Goal: Information Seeking & Learning: Learn about a topic

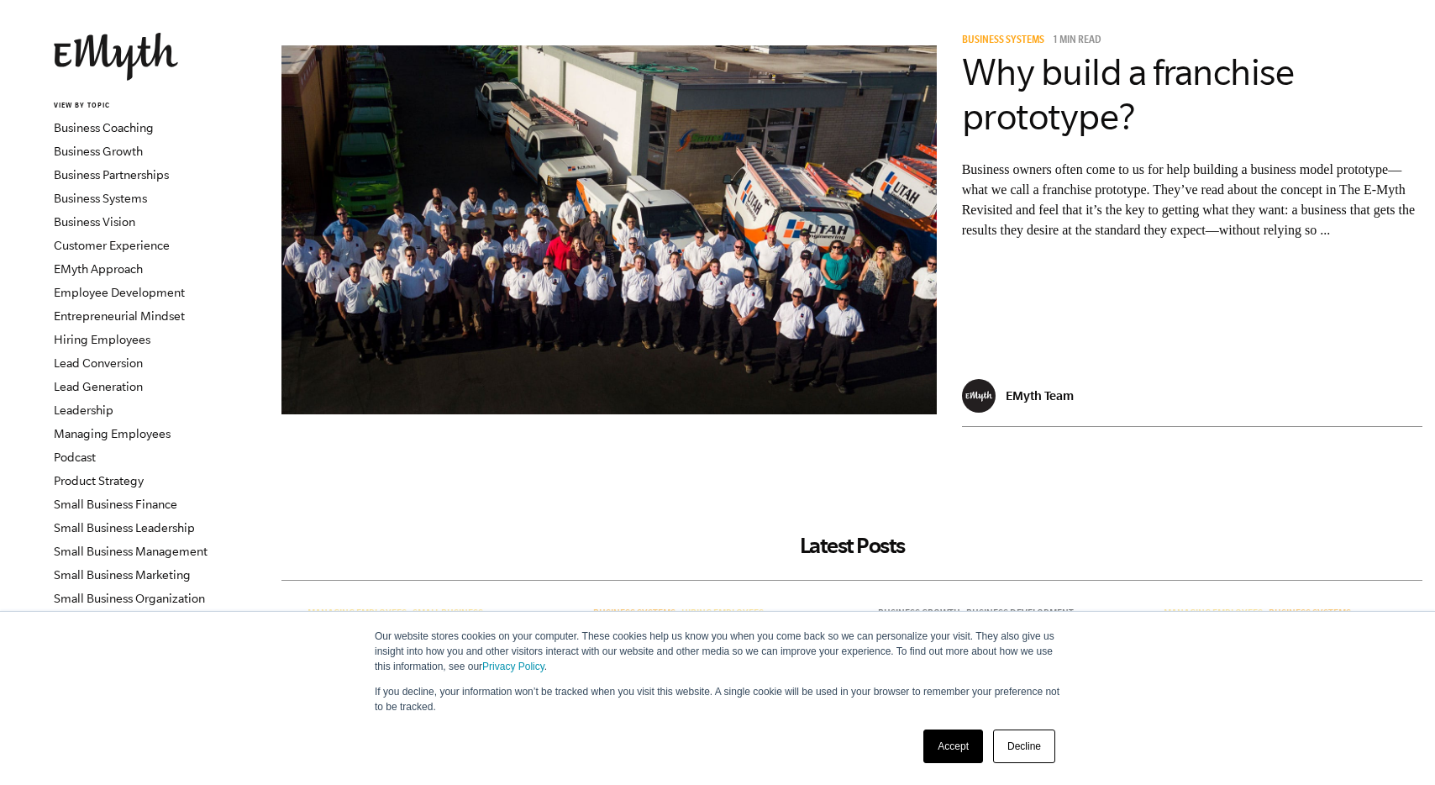
scroll to position [82, 0]
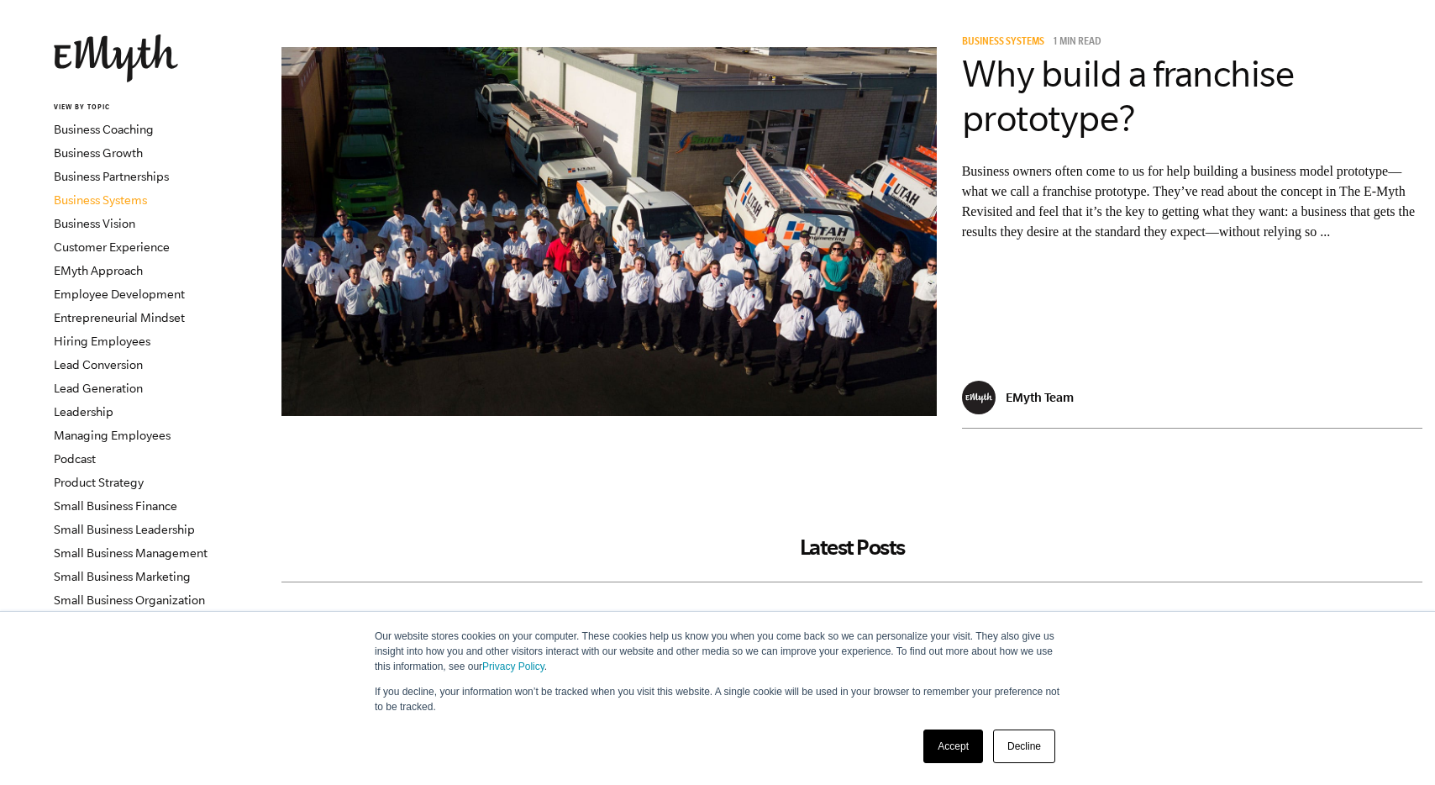
click at [120, 203] on link "Business Systems" at bounding box center [100, 199] width 93 height 13
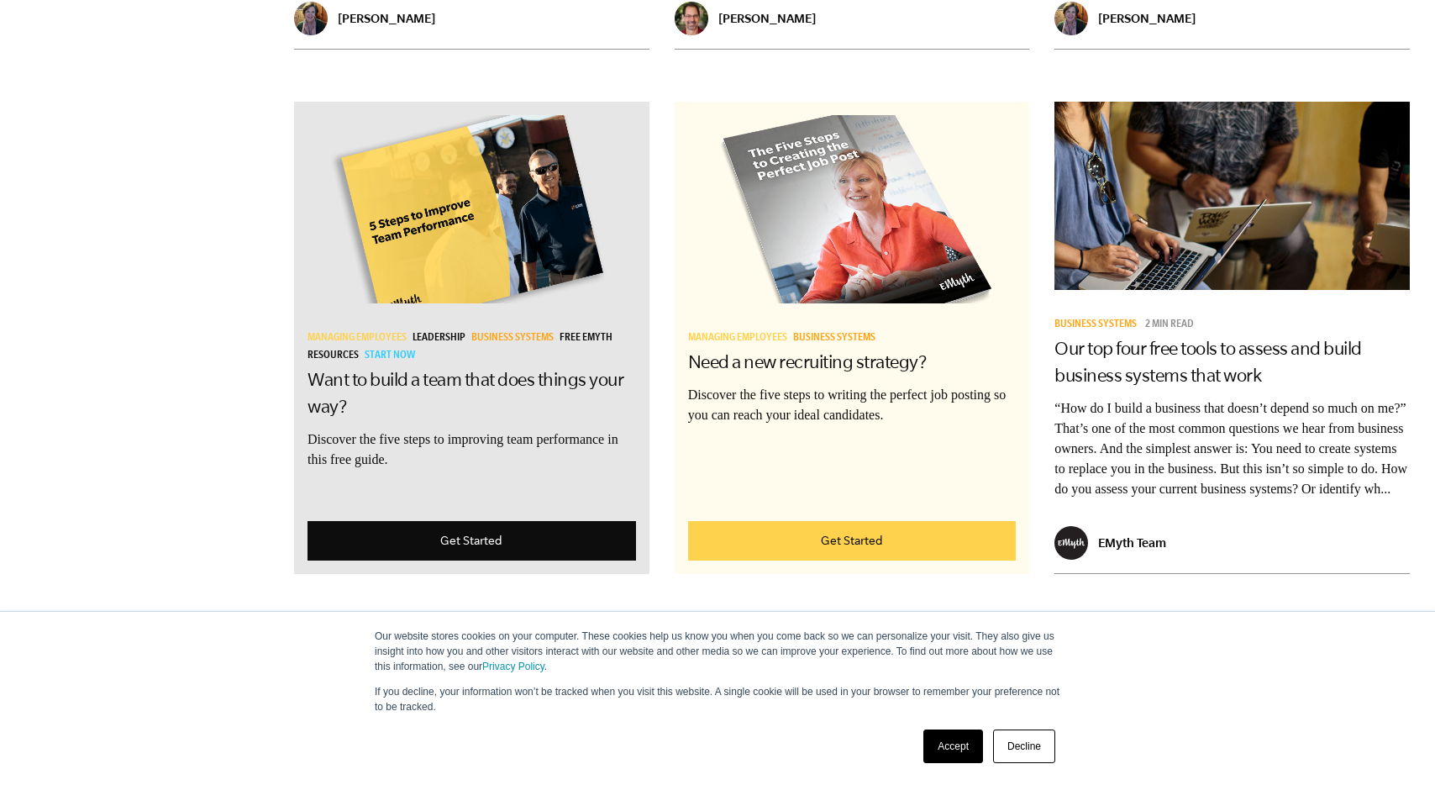
scroll to position [2625, 0]
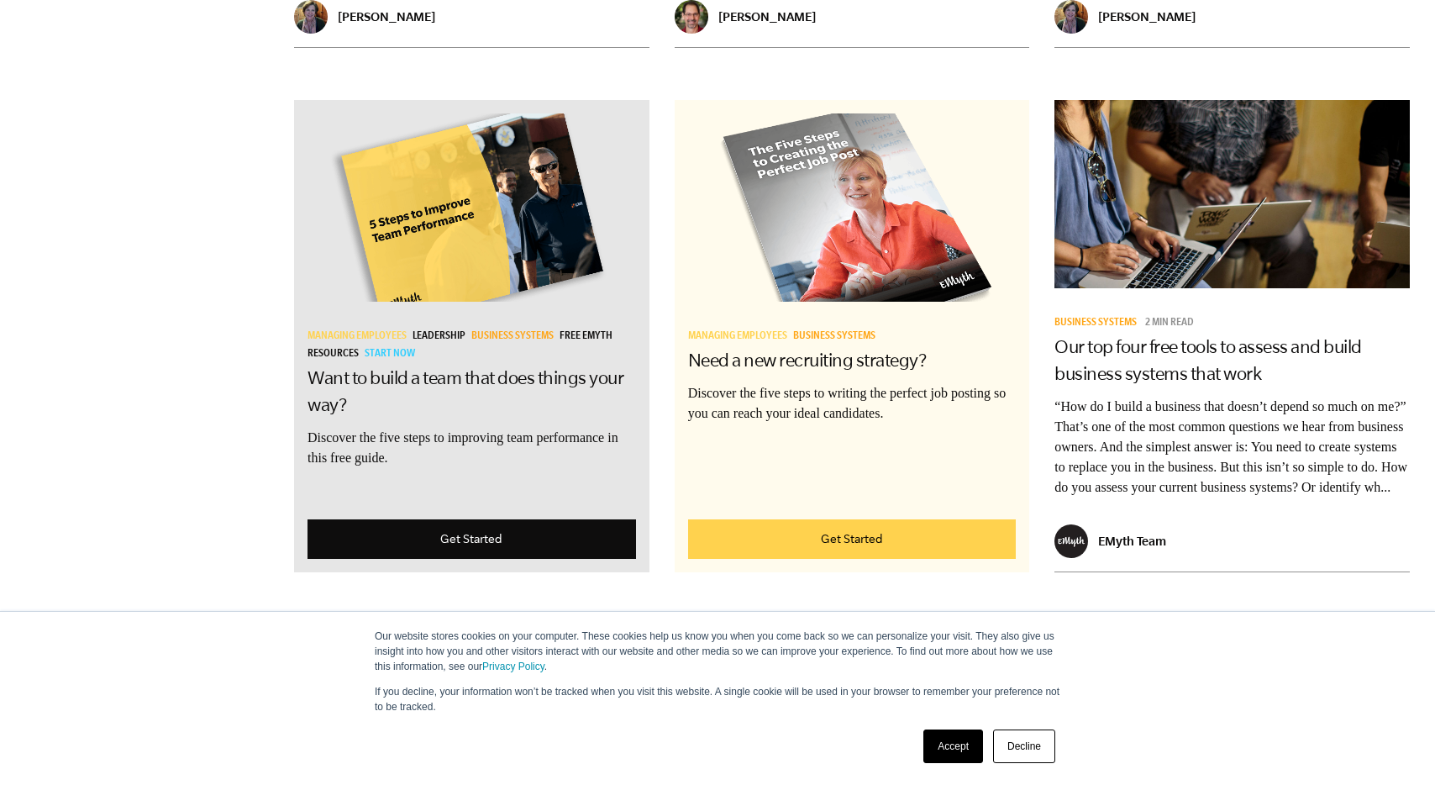
click at [973, 756] on link "Accept" at bounding box center [954, 746] width 60 height 34
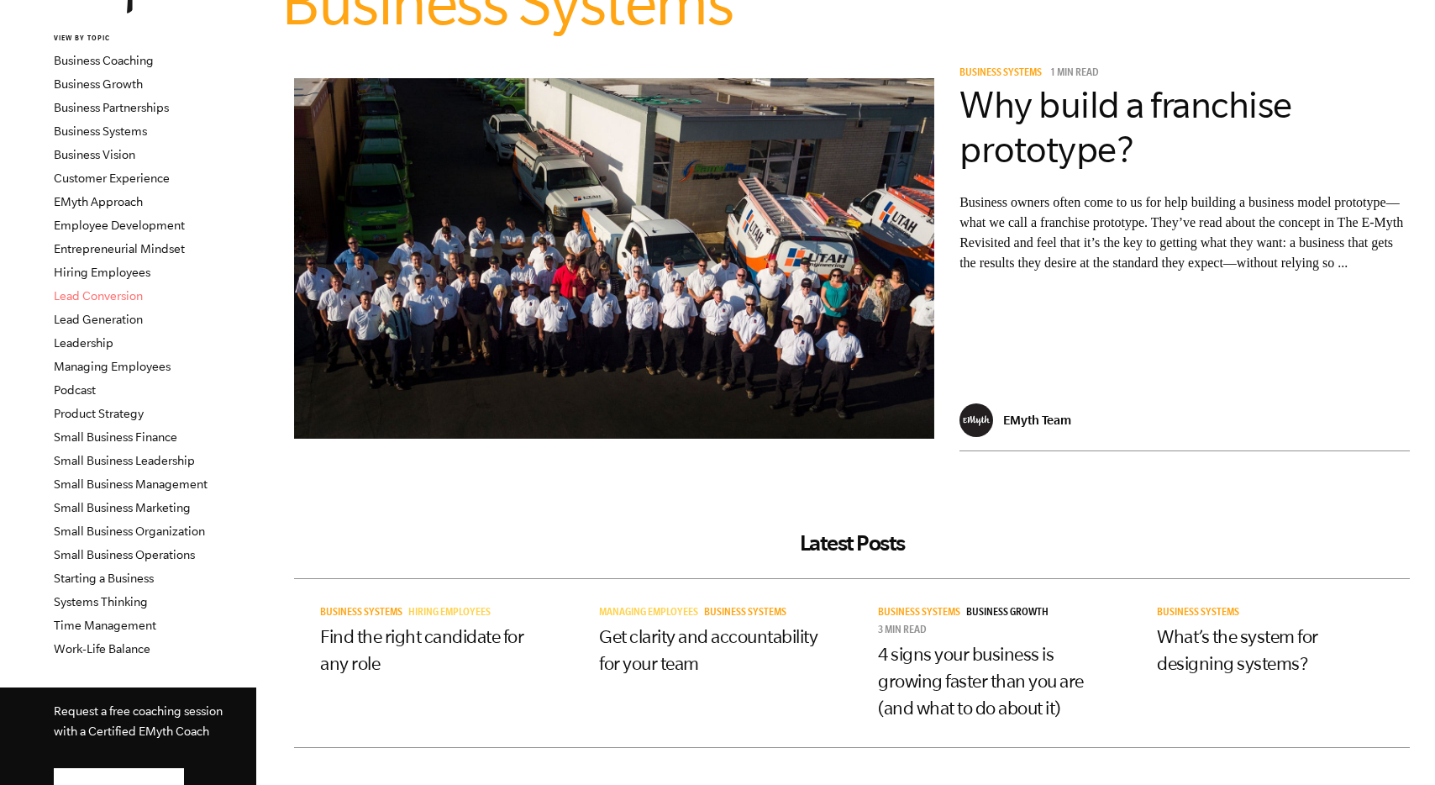
scroll to position [160, 0]
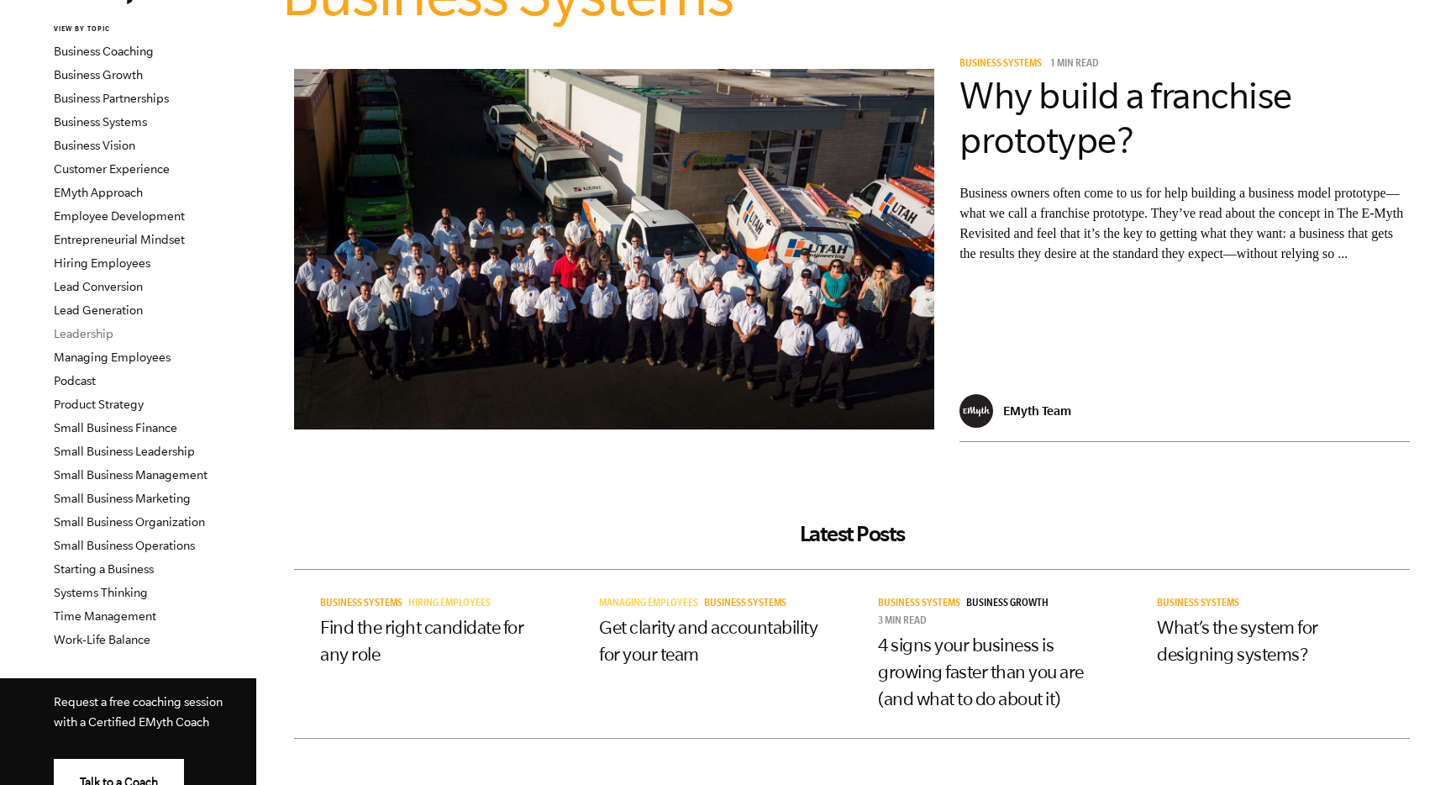
click at [90, 334] on link "Leadership" at bounding box center [84, 333] width 60 height 13
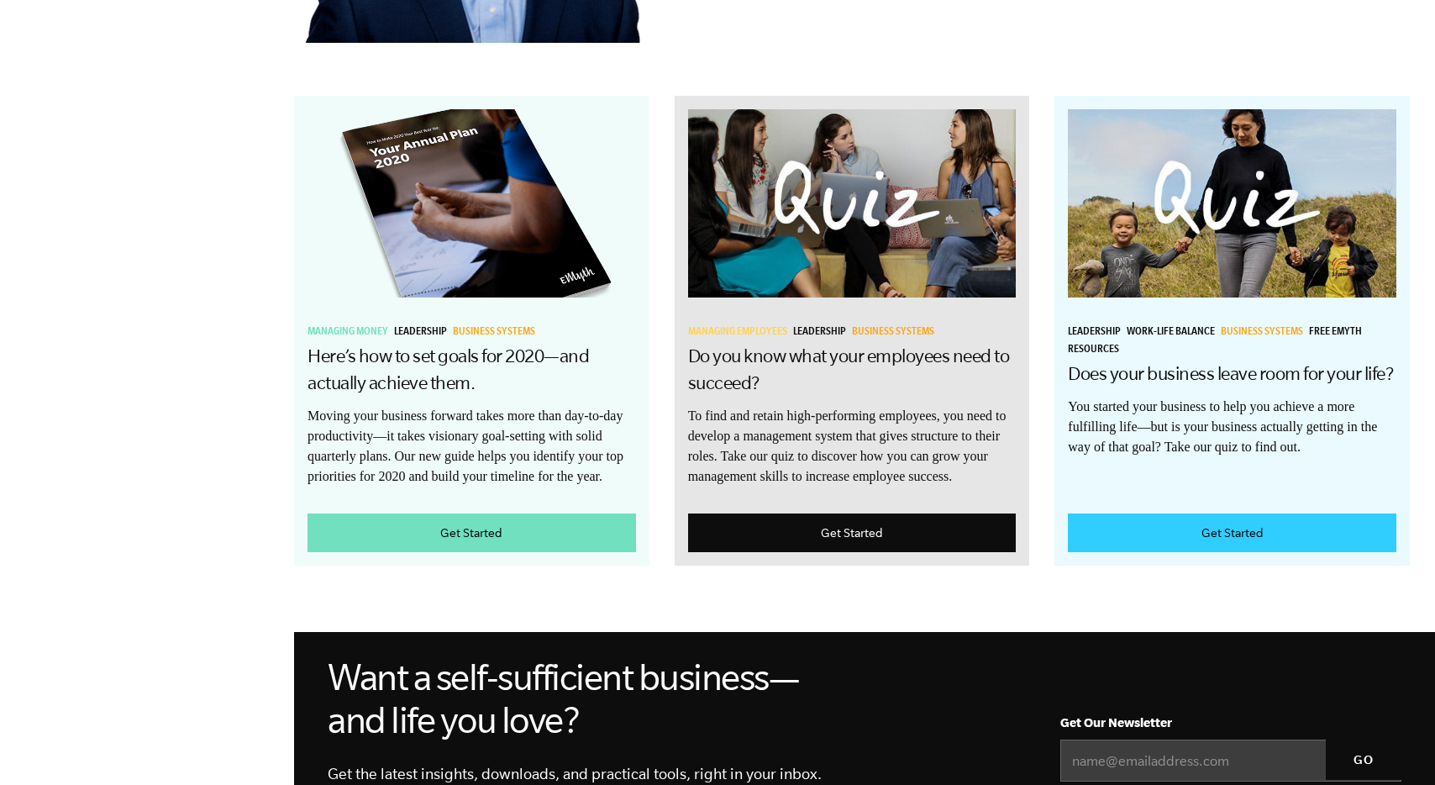
scroll to position [1078, 0]
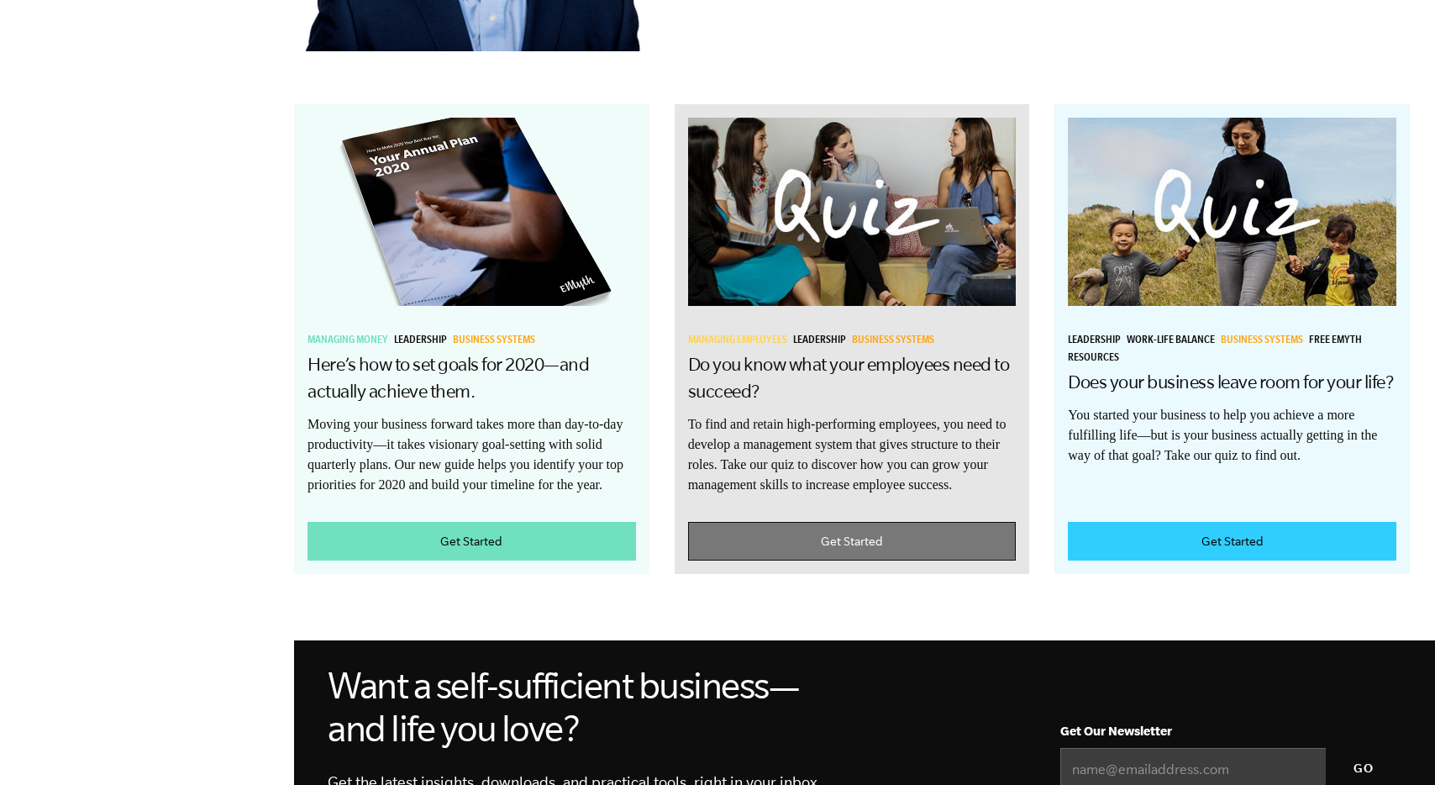
click at [847, 522] on link "Get Started" at bounding box center [852, 542] width 329 height 40
